Goal: Task Accomplishment & Management: Manage account settings

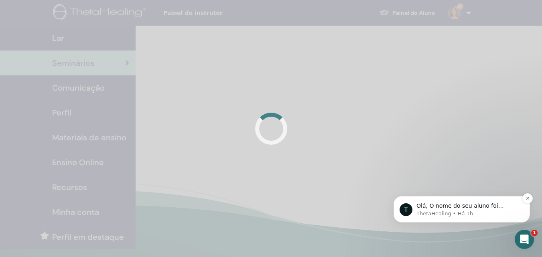
click at [468, 202] on div "Olá, O nome do seu aluno foi corrigido conforme sua solicitação." at bounding box center [468, 206] width 106 height 10
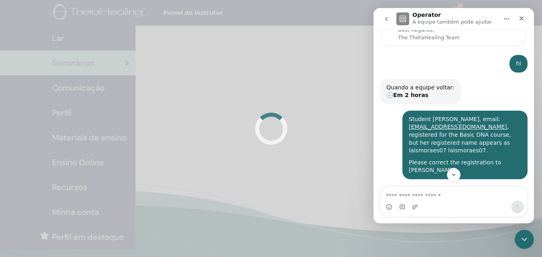
scroll to position [141, 0]
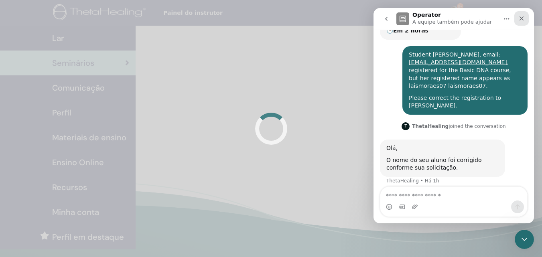
click at [524, 19] on icon "Fechar" at bounding box center [521, 18] width 6 height 6
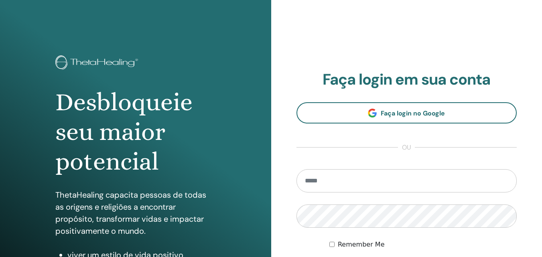
scroll to position [80, 0]
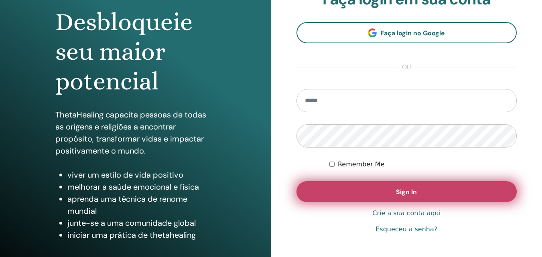
type input "**********"
click at [351, 187] on button "Sign In" at bounding box center [406, 191] width 221 height 21
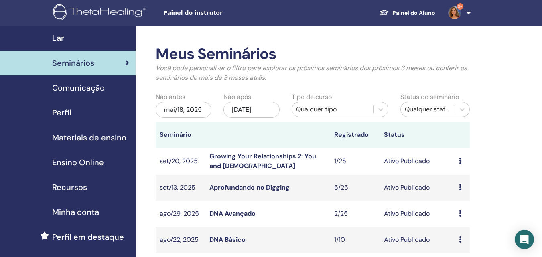
scroll to position [80, 0]
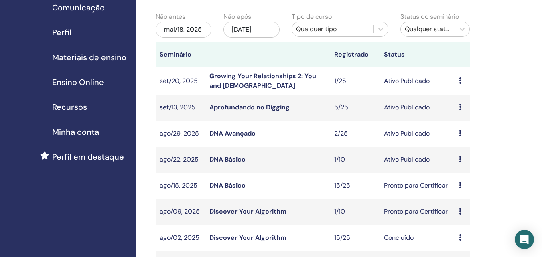
click at [235, 159] on link "DNA Básico" at bounding box center [227, 159] width 36 height 8
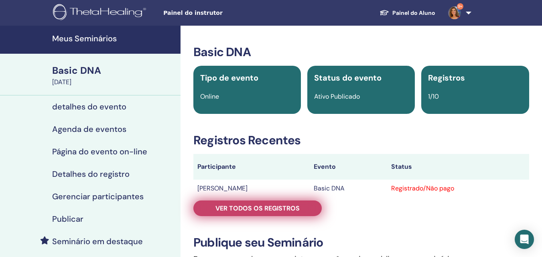
click at [235, 208] on span "Ver todos os registros" at bounding box center [257, 208] width 84 height 8
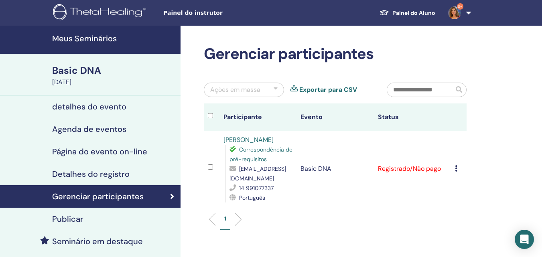
click at [250, 140] on link "[PERSON_NAME]" at bounding box center [248, 140] width 50 height 8
click at [104, 39] on h4 "Meus Seminários" at bounding box center [114, 39] width 124 height 10
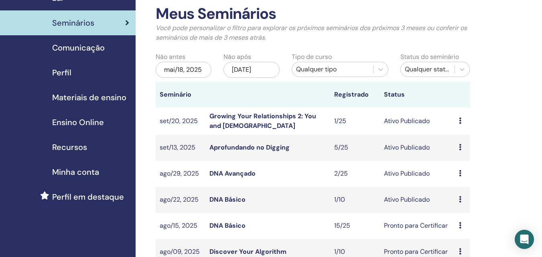
scroll to position [80, 0]
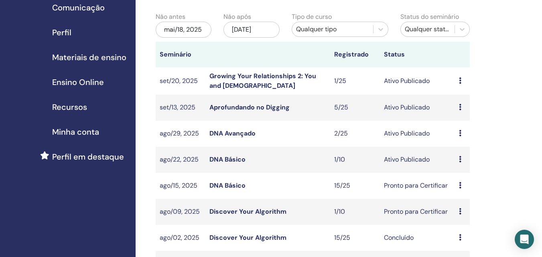
click at [240, 156] on link "DNA Básico" at bounding box center [227, 159] width 36 height 8
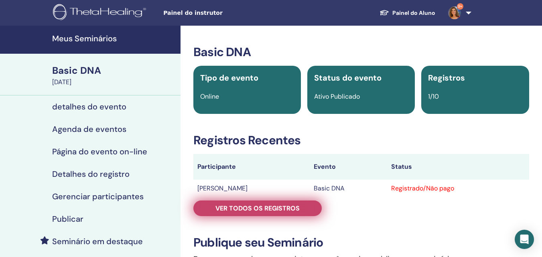
click at [264, 206] on span "Ver todos os registros" at bounding box center [257, 208] width 84 height 8
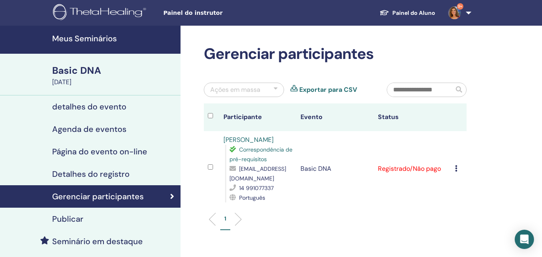
scroll to position [80, 0]
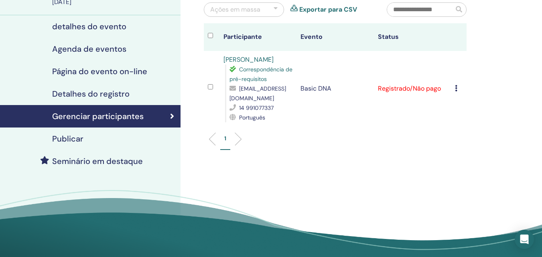
click at [455, 89] on td "Cancelar registro Não certifique-se automaticamente Marcar como pago Marcar com…" at bounding box center [459, 88] width 16 height 75
click at [456, 90] on icon at bounding box center [456, 88] width 2 height 6
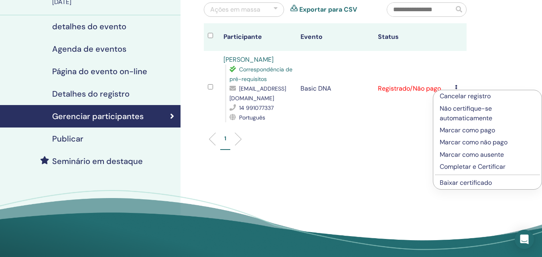
click at [468, 185] on link "Baixar certificado" at bounding box center [466, 183] width 52 height 8
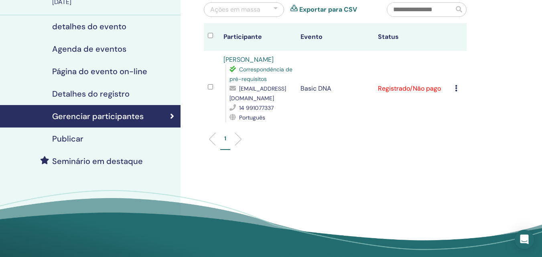
scroll to position [0, 0]
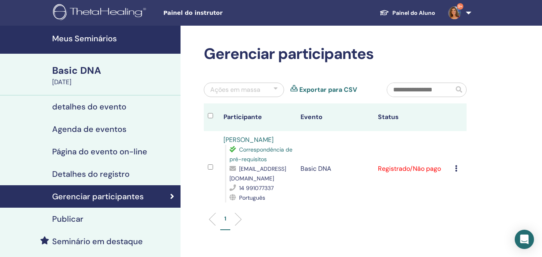
click at [92, 35] on h4 "Meus Seminários" at bounding box center [114, 39] width 124 height 10
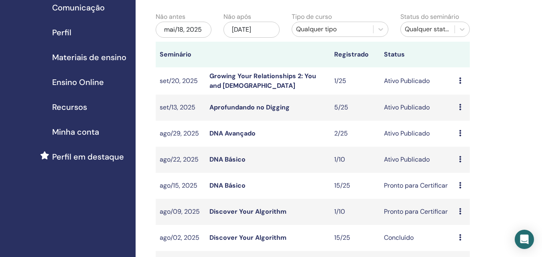
scroll to position [120, 0]
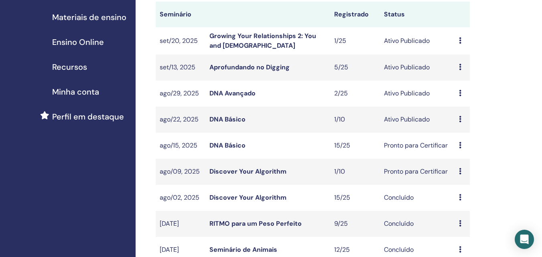
click at [241, 115] on link "DNA Básico" at bounding box center [227, 119] width 36 height 8
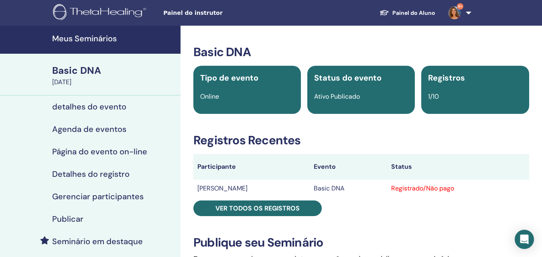
click at [98, 40] on h4 "Meus Seminários" at bounding box center [114, 39] width 124 height 10
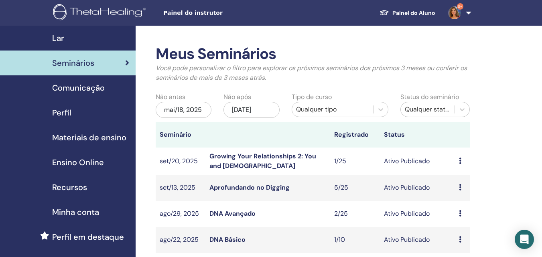
scroll to position [80, 0]
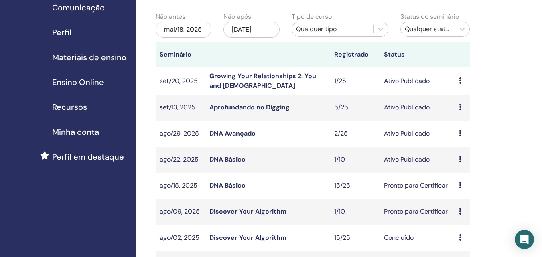
click at [234, 186] on link "DNA Básico" at bounding box center [227, 185] width 36 height 8
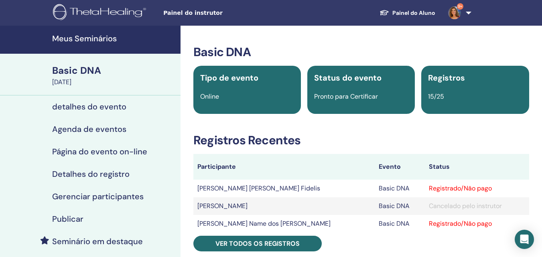
scroll to position [40, 0]
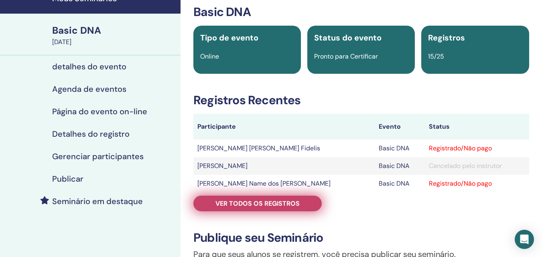
click at [278, 204] on span "Ver todos os registros" at bounding box center [257, 203] width 84 height 8
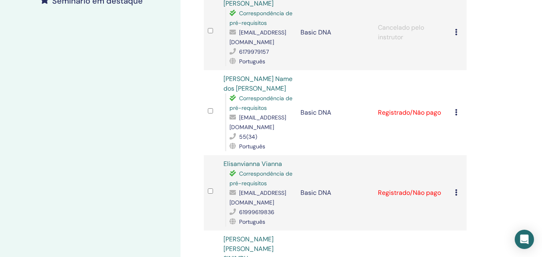
scroll to position [281, 0]
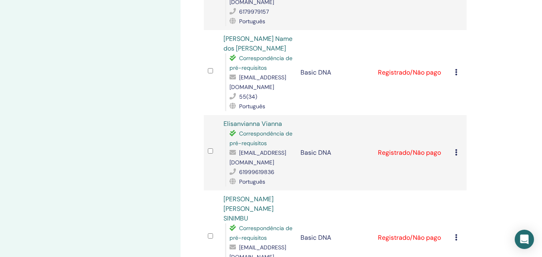
click at [458, 68] on div "Cancelar registro Não certifique-se automaticamente Marcar como pago Marcar com…" at bounding box center [459, 73] width 8 height 10
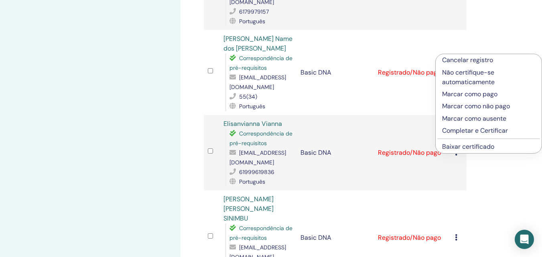
click at [469, 131] on p "Completar e Certificar" at bounding box center [488, 131] width 93 height 10
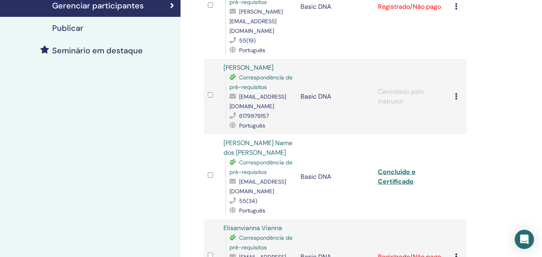
scroll to position [311, 0]
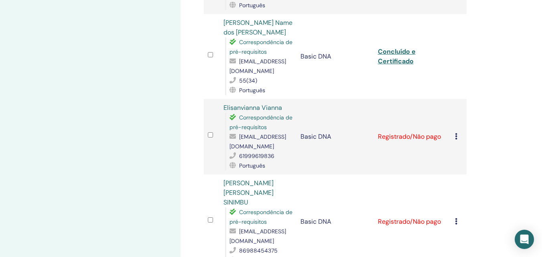
click at [458, 132] on div "Cancelar registro Não certifique-se automaticamente Marcar como pago Marcar com…" at bounding box center [459, 137] width 8 height 10
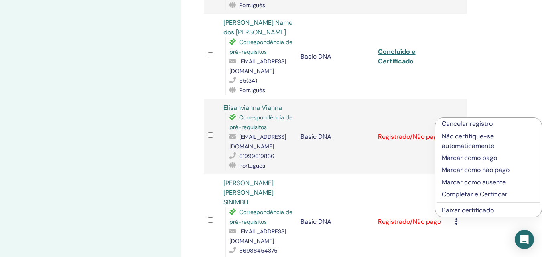
click at [276, 104] on link "Elisanvianna Vianna" at bounding box center [252, 108] width 59 height 8
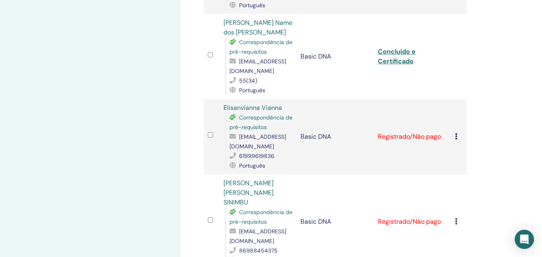
click at [457, 133] on icon at bounding box center [456, 136] width 2 height 6
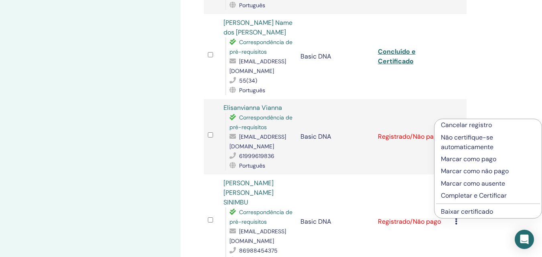
click at [461, 211] on link "Baixar certificado" at bounding box center [467, 211] width 52 height 8
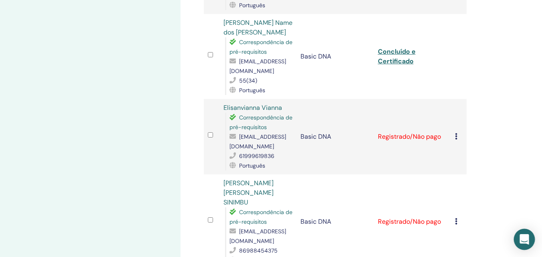
click at [522, 240] on icon "Open Intercom Messenger" at bounding box center [524, 239] width 9 height 10
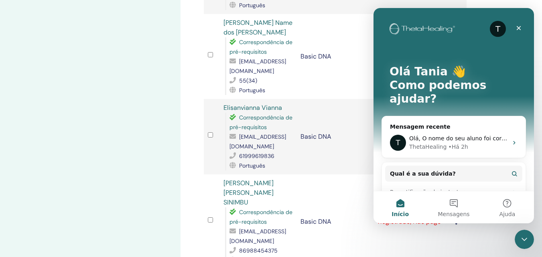
scroll to position [0, 0]
click at [441, 134] on div "Olá, O nome do seu aluno foi corrigido conforme sua solicitação." at bounding box center [458, 138] width 99 height 8
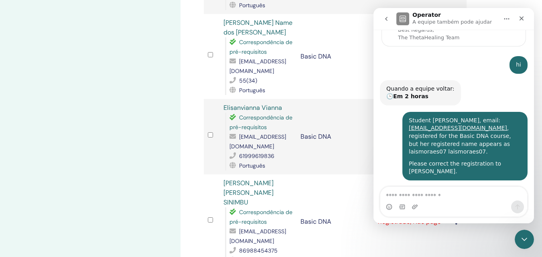
scroll to position [141, 0]
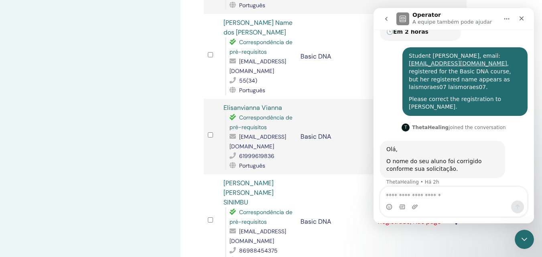
drag, startPoint x: 405, startPoint y: 54, endPoint x: 458, endPoint y: 98, distance: 68.9
click at [458, 98] on div "Student Laís de Toledo Moraes, email: laismoraes07@gmail.com , registered for t…" at bounding box center [465, 81] width 112 height 59
copy div "Student Laís de Toledo Moraes, email: laismoraes07@gmail.com , registered for t…"
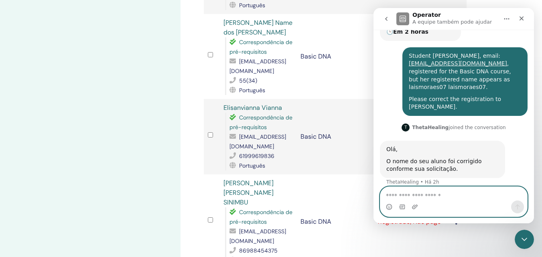
click at [435, 195] on textarea "Envie uma mensagem..." at bounding box center [453, 194] width 147 height 14
paste textarea "**********"
type textarea "**********"
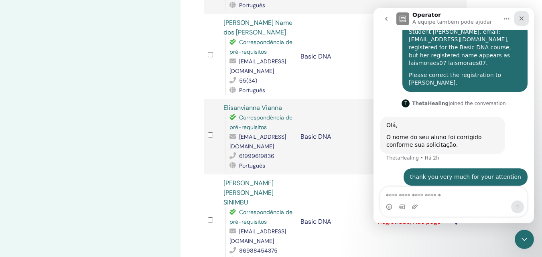
click at [520, 16] on icon "Fechar" at bounding box center [521, 18] width 6 height 6
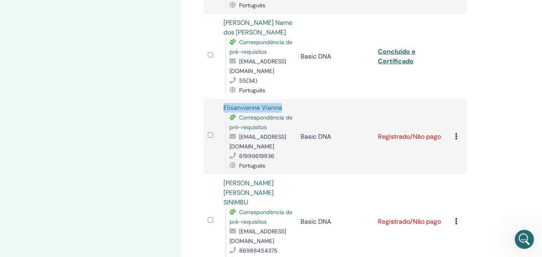
drag, startPoint x: 286, startPoint y: 89, endPoint x: 224, endPoint y: 91, distance: 62.6
click at [224, 103] on div "Elisanvianna Vianna Correspondência de pré-requisitos ramarrina2@gmail.com 6199…" at bounding box center [257, 136] width 69 height 67
copy link "Elisanvianna Vianna"
drag, startPoint x: 291, startPoint y: 128, endPoint x: 229, endPoint y: 128, distance: 62.6
click at [229, 128] on div "Correspondência de pré-requisitos ramarrina2@gmail.com 61999619836 Português" at bounding box center [259, 142] width 68 height 58
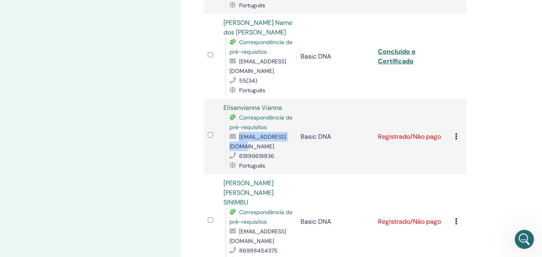
copy span "[EMAIL_ADDRESS][DOMAIN_NAME]"
click at [529, 236] on icon "Abertura do Messenger da Intercom" at bounding box center [523, 238] width 13 height 13
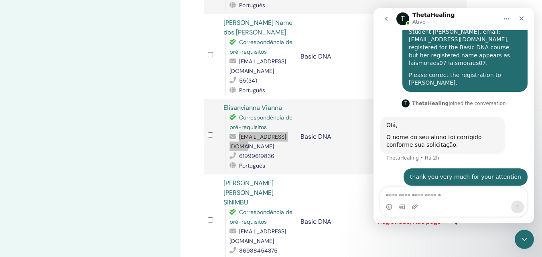
type textarea "**********"
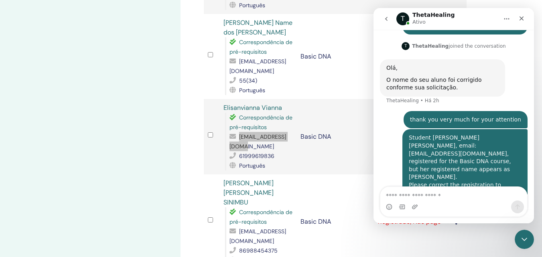
scroll to position [230, 0]
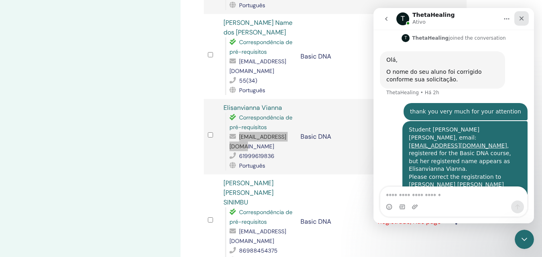
drag, startPoint x: 522, startPoint y: 20, endPoint x: 771, endPoint y: 135, distance: 273.9
click at [522, 20] on icon "Fechar" at bounding box center [521, 18] width 6 height 6
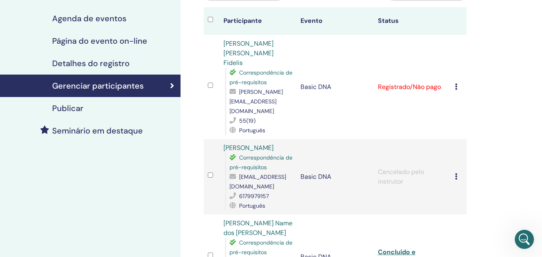
scroll to position [0, 0]
